Goal: Go to known website: Access a specific website the user already knows

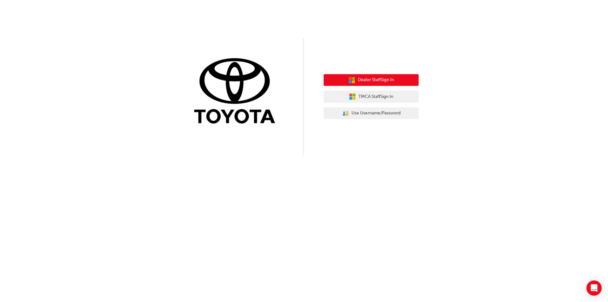
click at [393, 78] on span "Dealer Staff Sign In" at bounding box center [376, 79] width 36 height 7
